Goal: Task Accomplishment & Management: Use online tool/utility

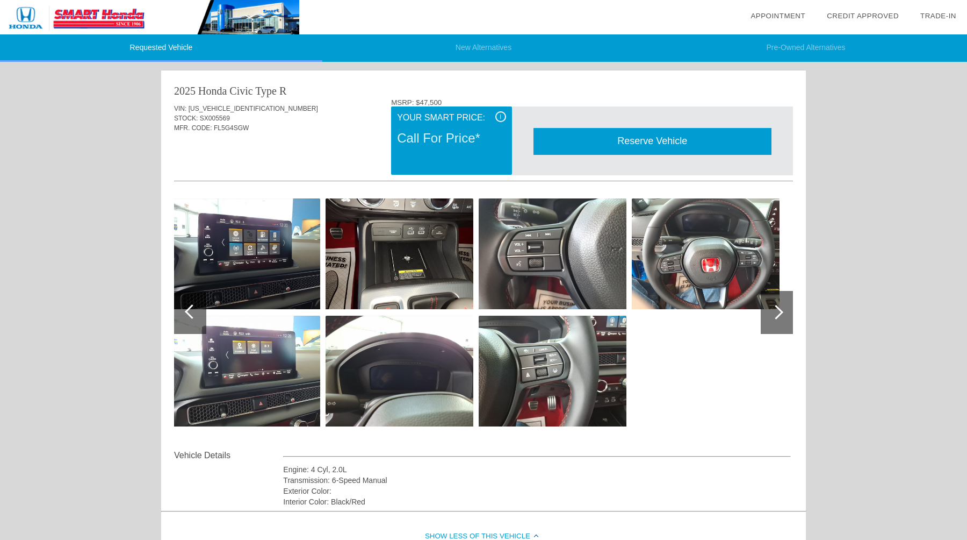
click at [546, 351] on img at bounding box center [553, 370] width 148 height 111
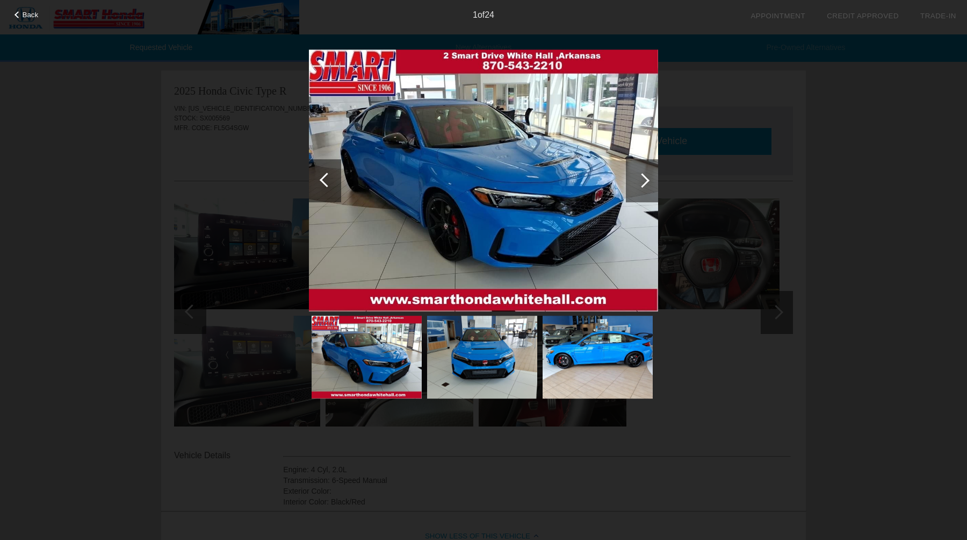
click at [634, 185] on div at bounding box center [642, 180] width 32 height 43
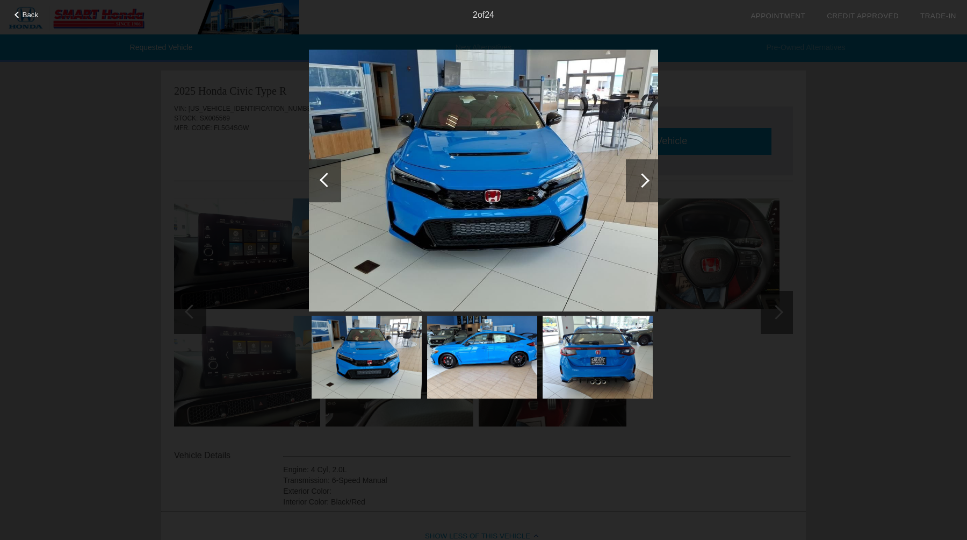
click at [634, 185] on div at bounding box center [642, 180] width 32 height 43
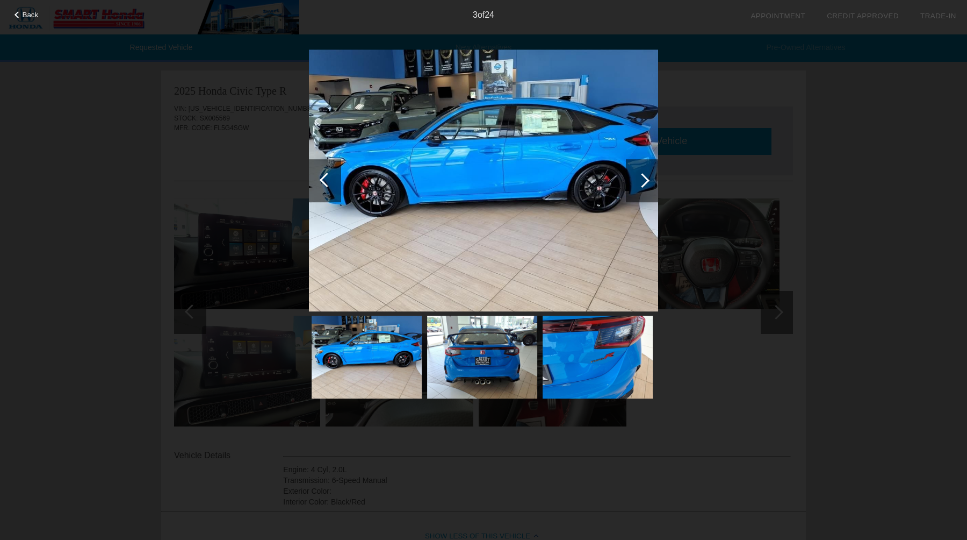
click at [634, 185] on div at bounding box center [642, 180] width 32 height 43
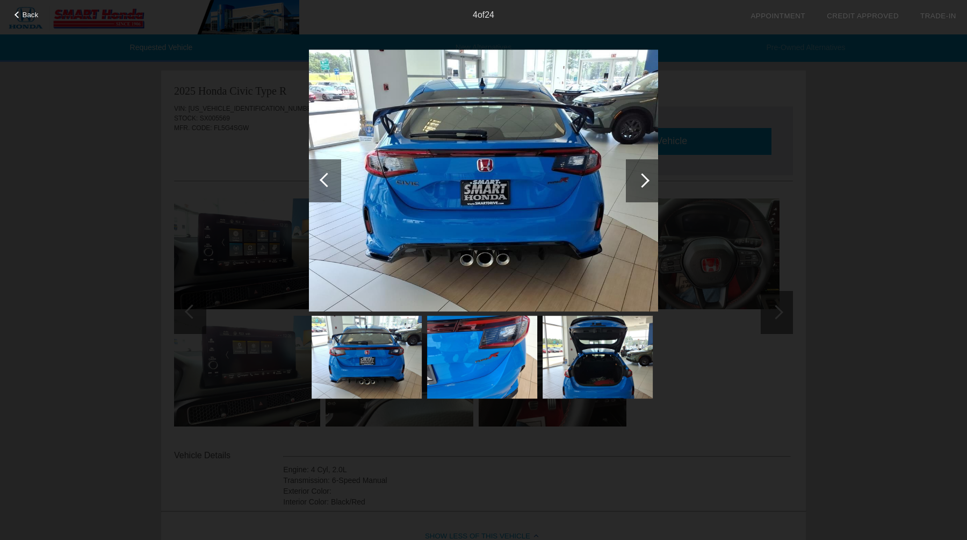
click at [634, 185] on div at bounding box center [642, 180] width 32 height 43
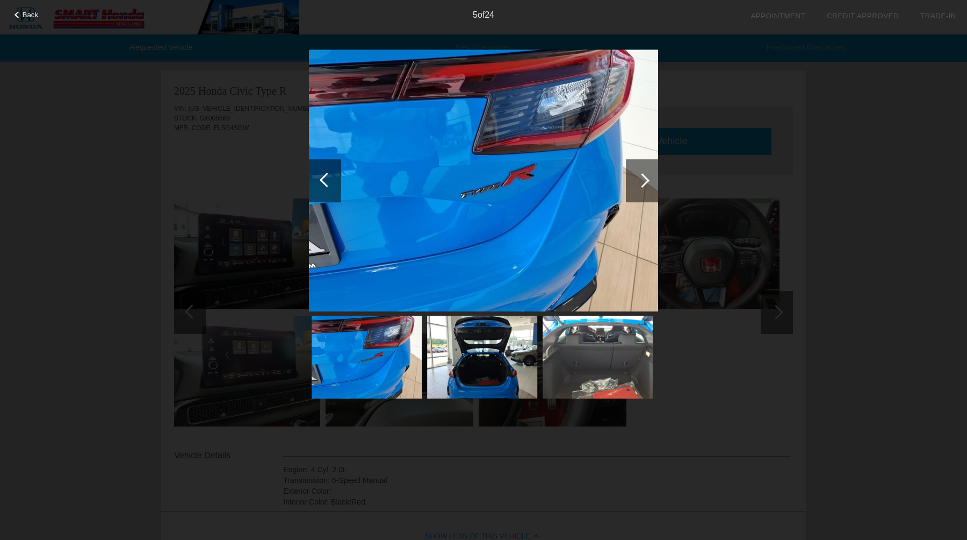
click at [634, 185] on div at bounding box center [642, 180] width 32 height 43
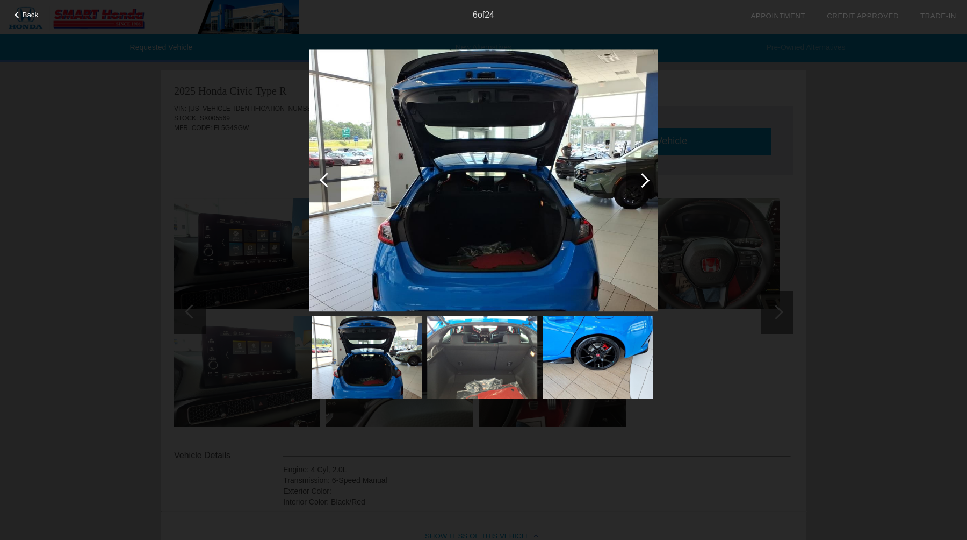
click at [634, 185] on div at bounding box center [642, 180] width 32 height 43
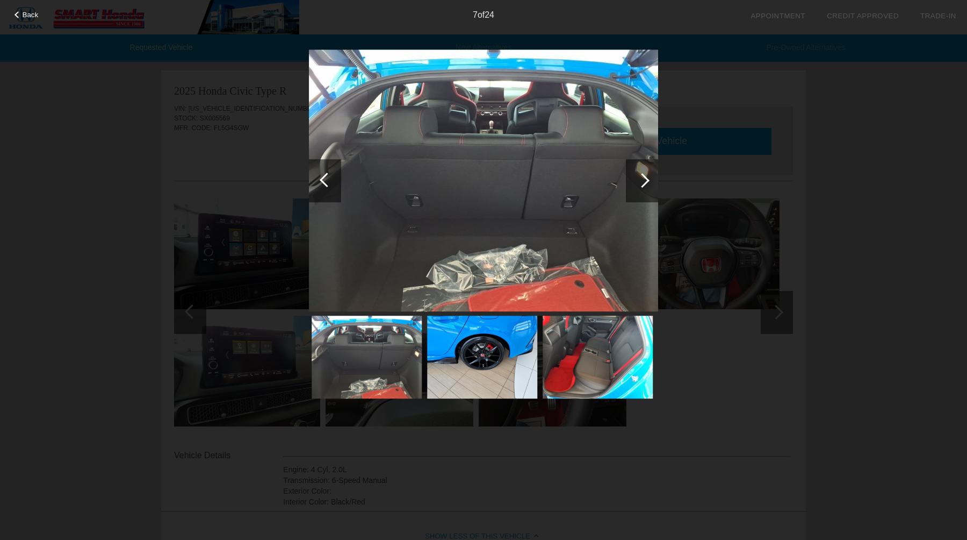
click at [634, 185] on div at bounding box center [642, 180] width 32 height 43
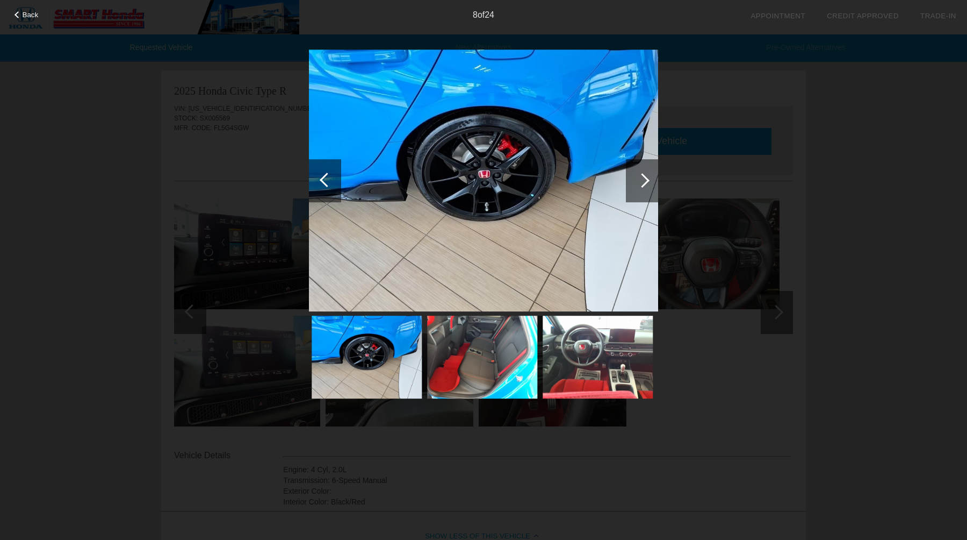
click at [634, 185] on div at bounding box center [642, 180] width 32 height 43
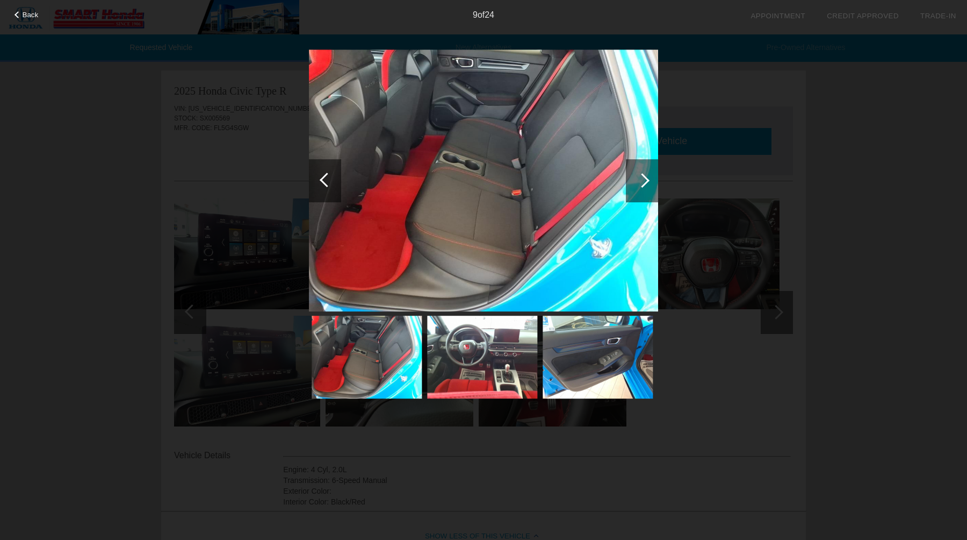
click at [634, 185] on div at bounding box center [642, 180] width 32 height 43
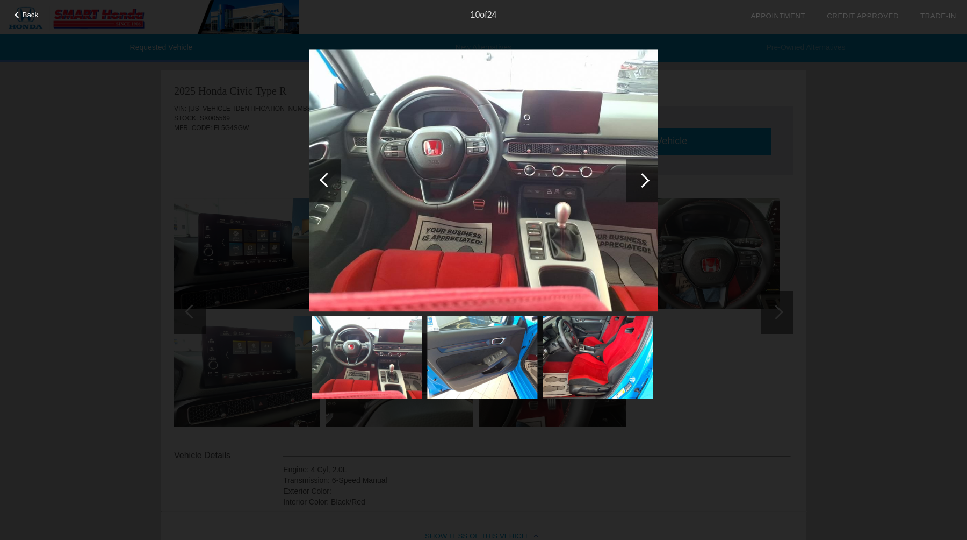
click at [634, 186] on div at bounding box center [642, 180] width 32 height 43
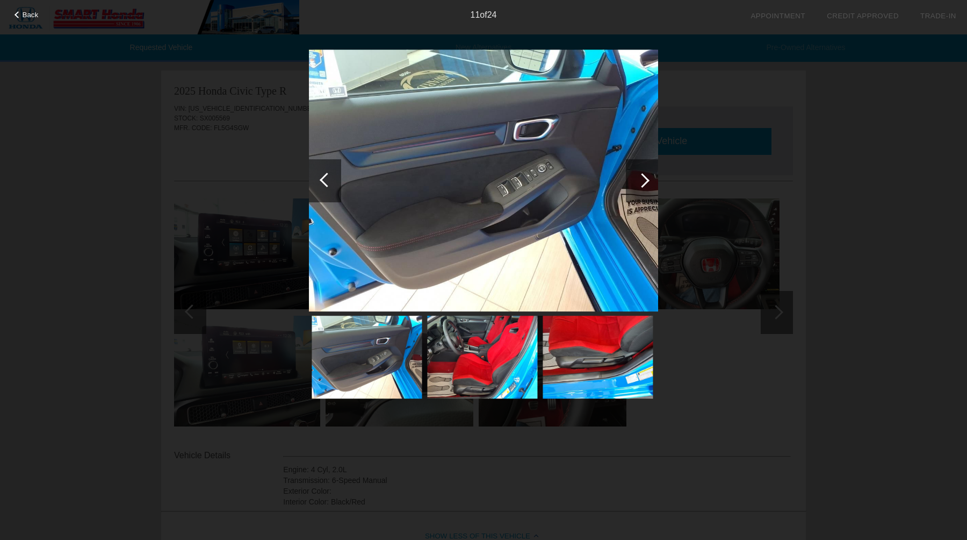
click at [782, 110] on div "Back 11 of 24" at bounding box center [483, 270] width 967 height 540
click at [33, 19] on span "Back" at bounding box center [31, 15] width 16 height 8
